Goal: Transaction & Acquisition: Purchase product/service

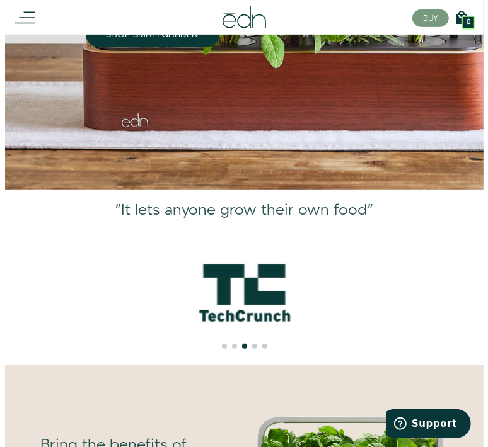
scroll to position [252, 0]
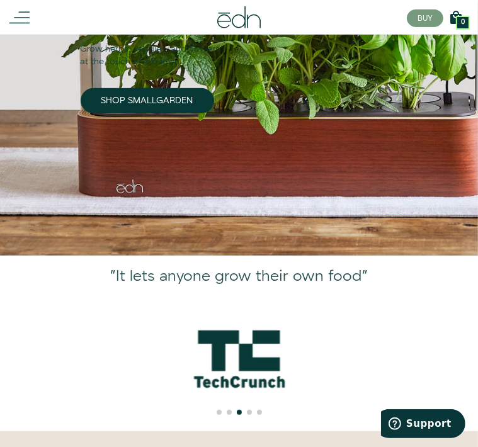
click at [25, 20] on icon at bounding box center [19, 18] width 20 height 20
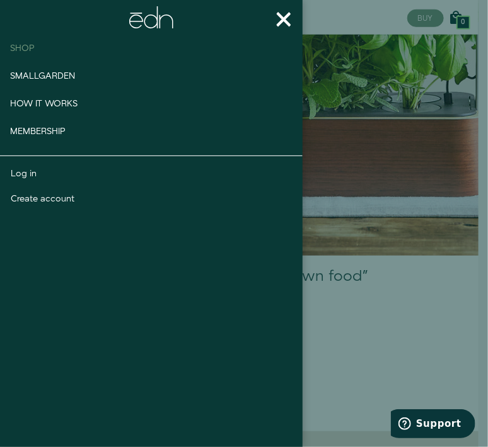
scroll to position [284, 0]
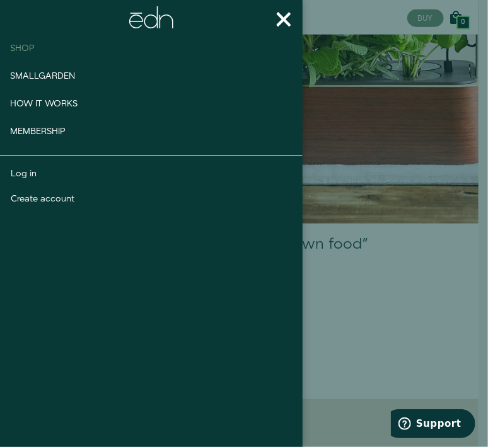
click at [28, 47] on span "Shop" at bounding box center [22, 48] width 25 height 13
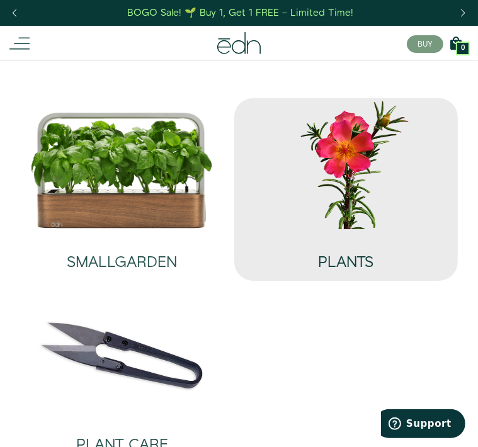
click at [365, 233] on div "PLANTS" at bounding box center [345, 250] width 55 height 42
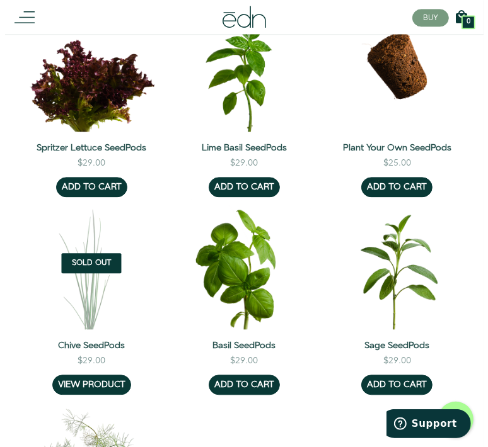
scroll to position [1222, 0]
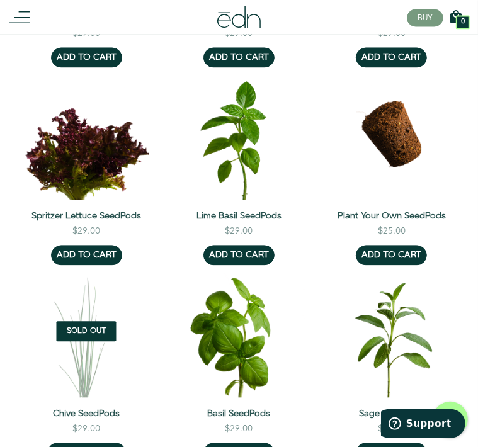
click at [29, 12] on line at bounding box center [24, 12] width 11 height 0
